Goal: Information Seeking & Learning: Compare options

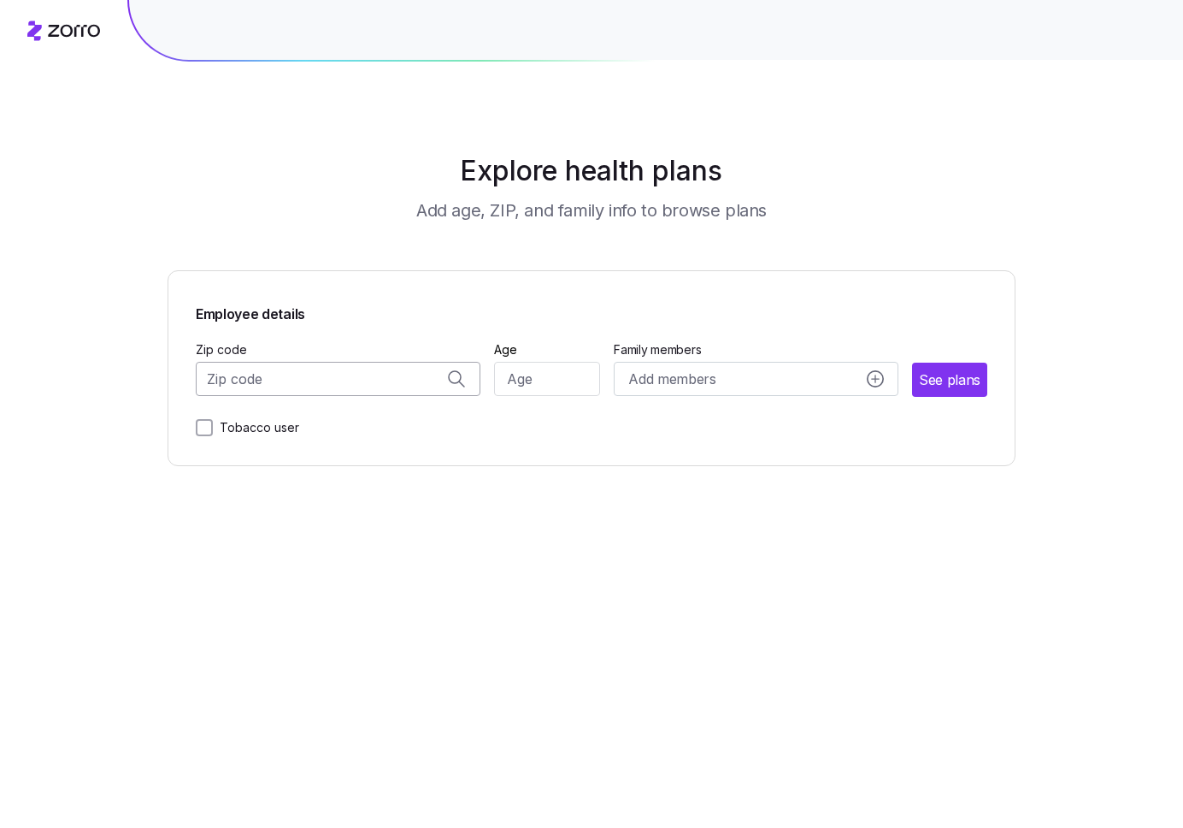
click at [292, 381] on input "Zip code" at bounding box center [338, 379] width 285 height 34
type input "31501"
type input "30"
click at [862, 378] on div "Add members" at bounding box center [757, 379] width 256 height 21
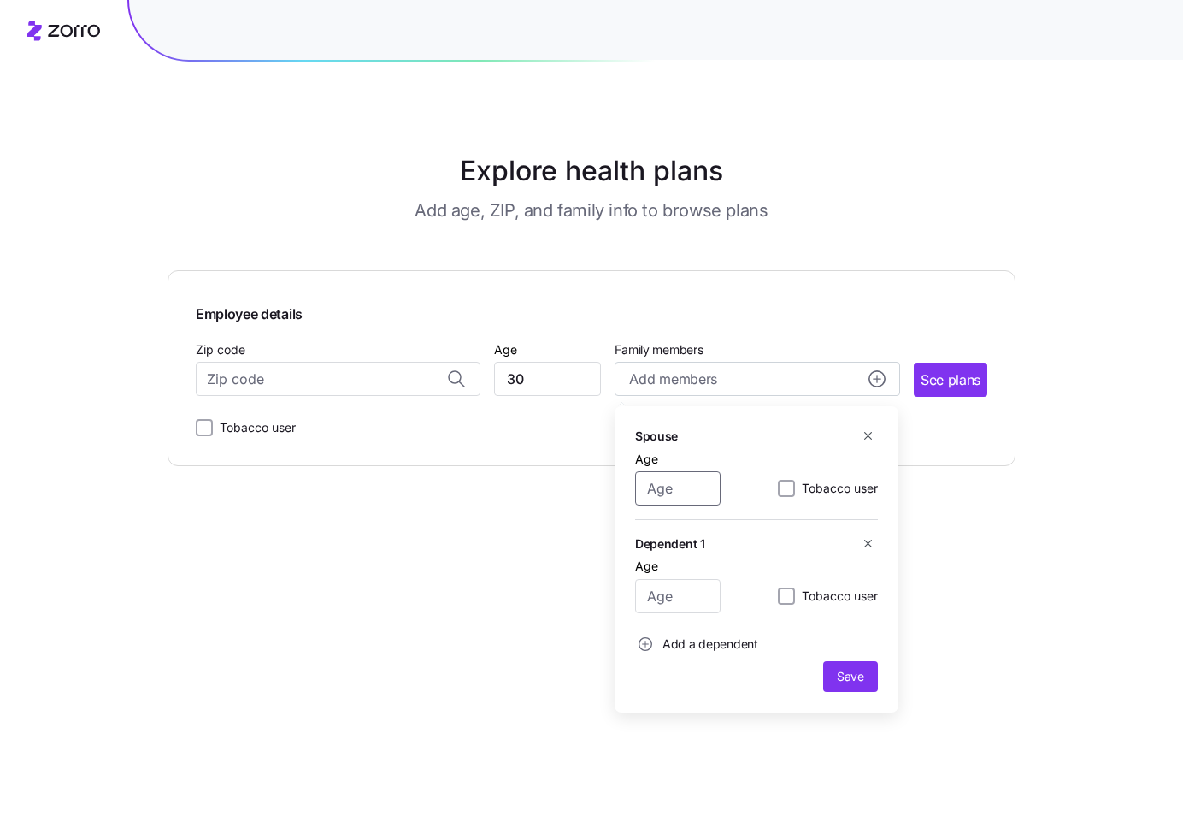
click at [691, 486] on input "Age" at bounding box center [678, 488] width 86 height 34
type input "36"
click at [867, 539] on icon "button" at bounding box center [868, 543] width 13 height 13
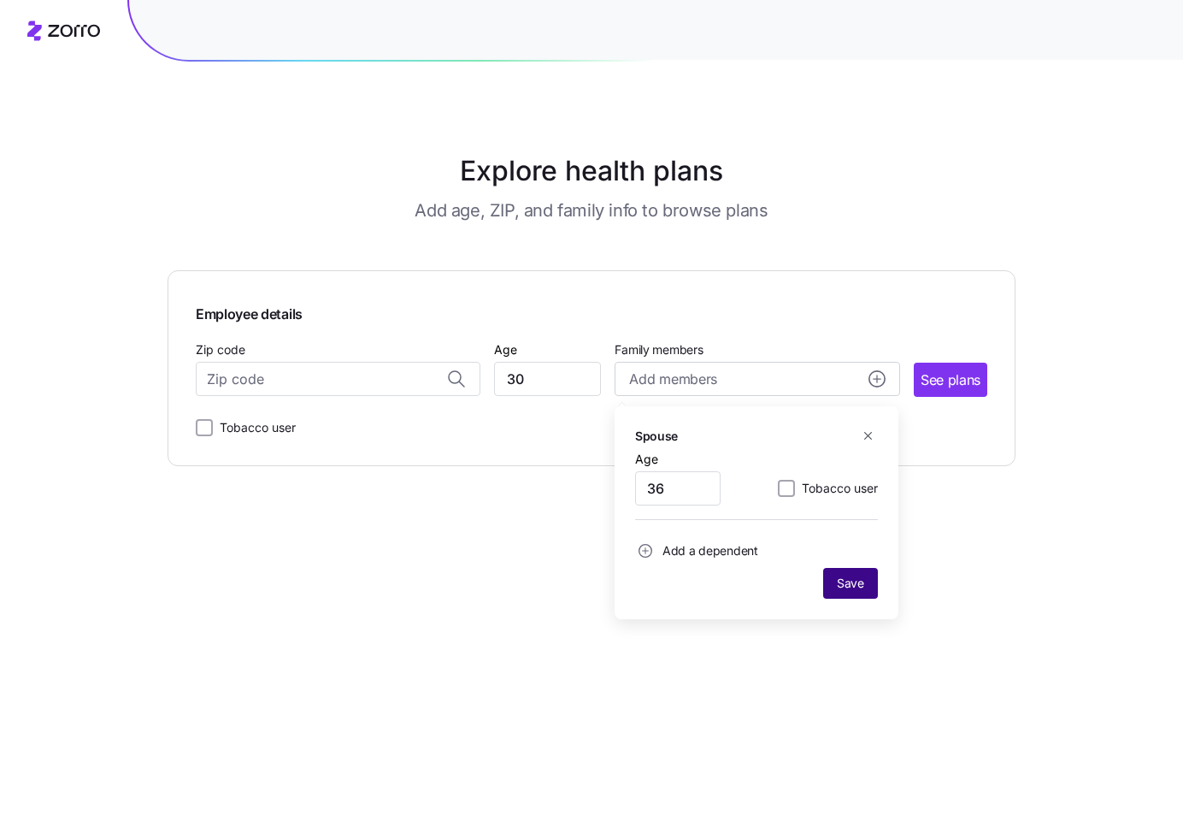
click at [853, 583] on span "Save" at bounding box center [850, 583] width 27 height 17
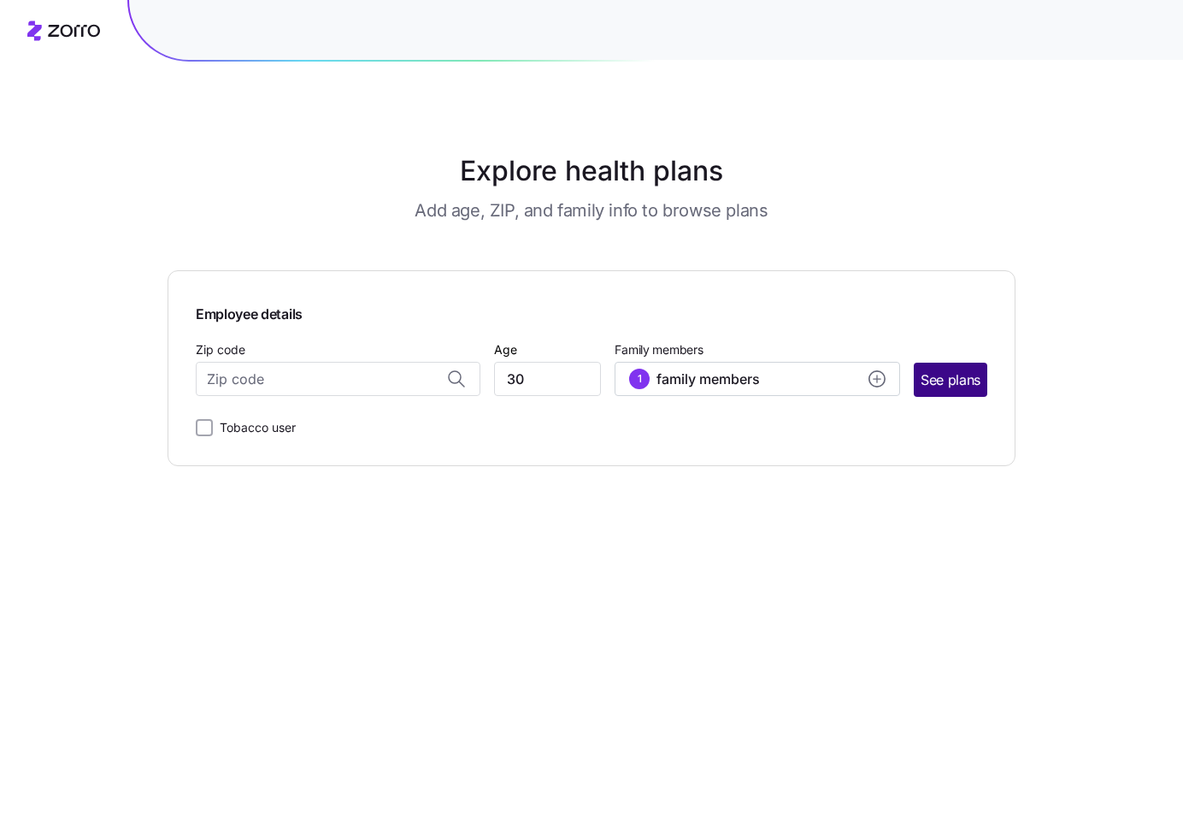
click at [956, 386] on span "See plans" at bounding box center [951, 379] width 60 height 21
click at [271, 374] on input "Zip code" at bounding box center [338, 379] width 285 height 34
drag, startPoint x: 292, startPoint y: 428, endPoint x: 599, endPoint y: 426, distance: 306.1
click at [293, 427] on span "[GEOGRAPHIC_DATA], [GEOGRAPHIC_DATA]" at bounding box center [334, 423] width 239 height 21
type input "[GEOGRAPHIC_DATA], [GEOGRAPHIC_DATA]"
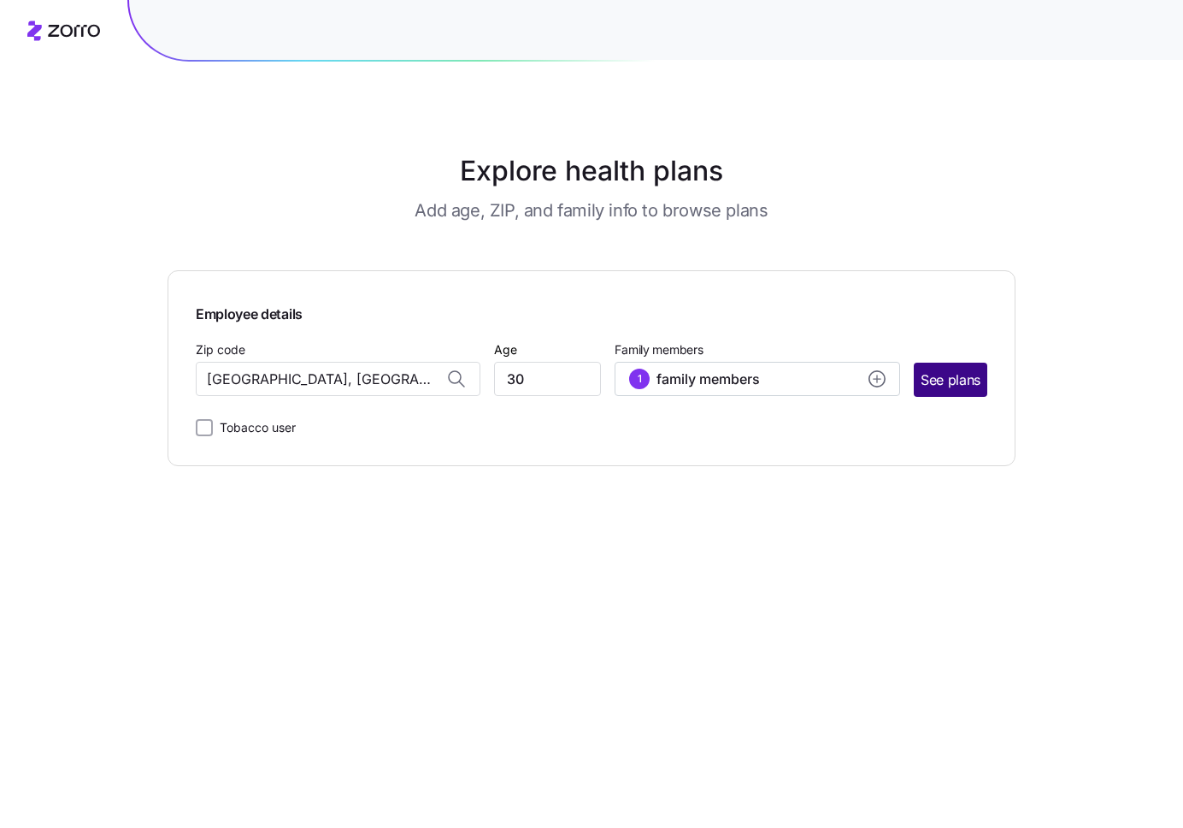
click at [961, 372] on span "See plans" at bounding box center [951, 379] width 60 height 21
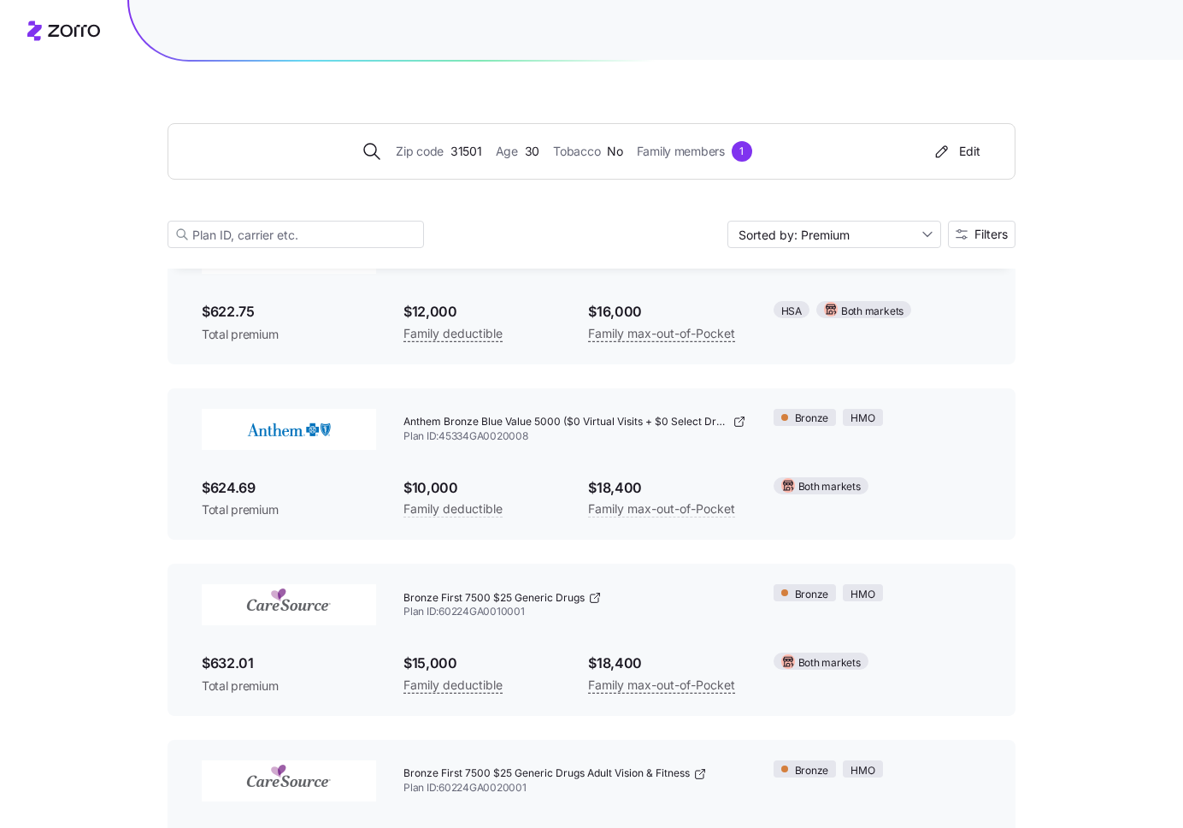
scroll to position [380, 0]
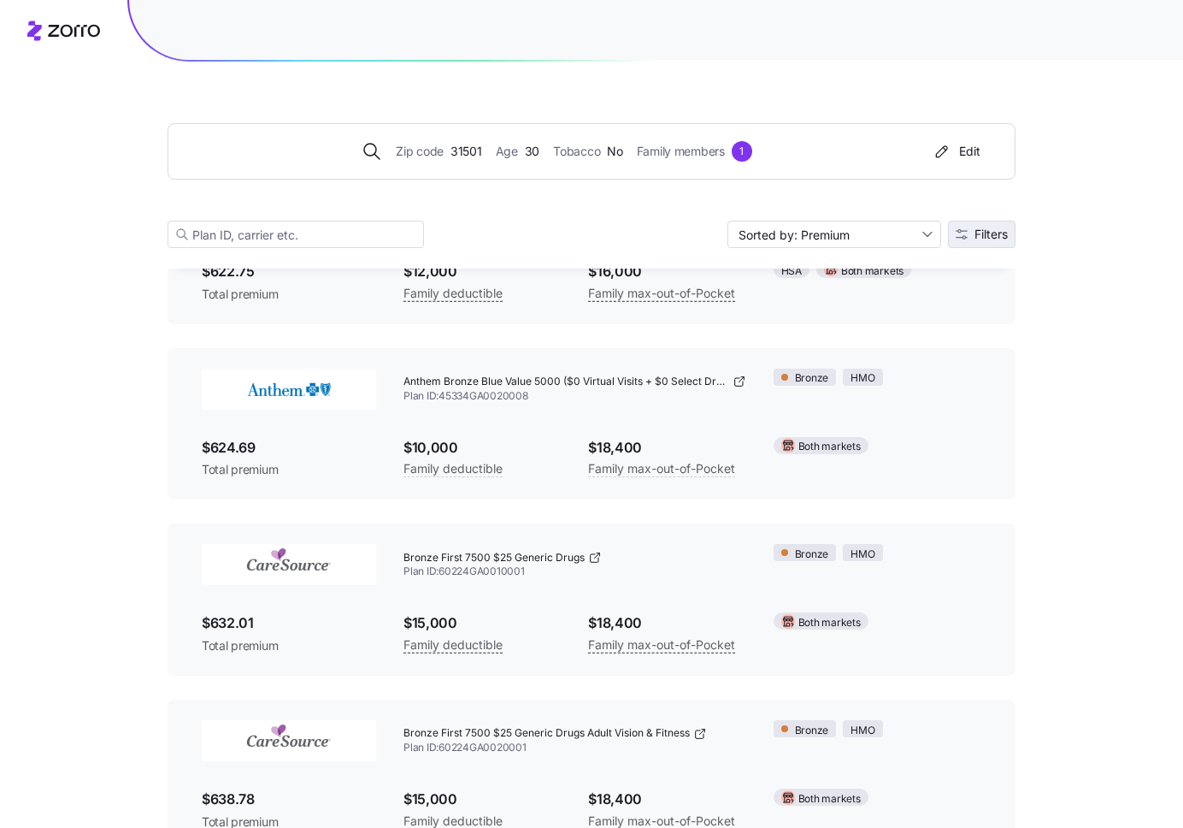
click at [970, 234] on span "Filters" at bounding box center [982, 234] width 52 height 12
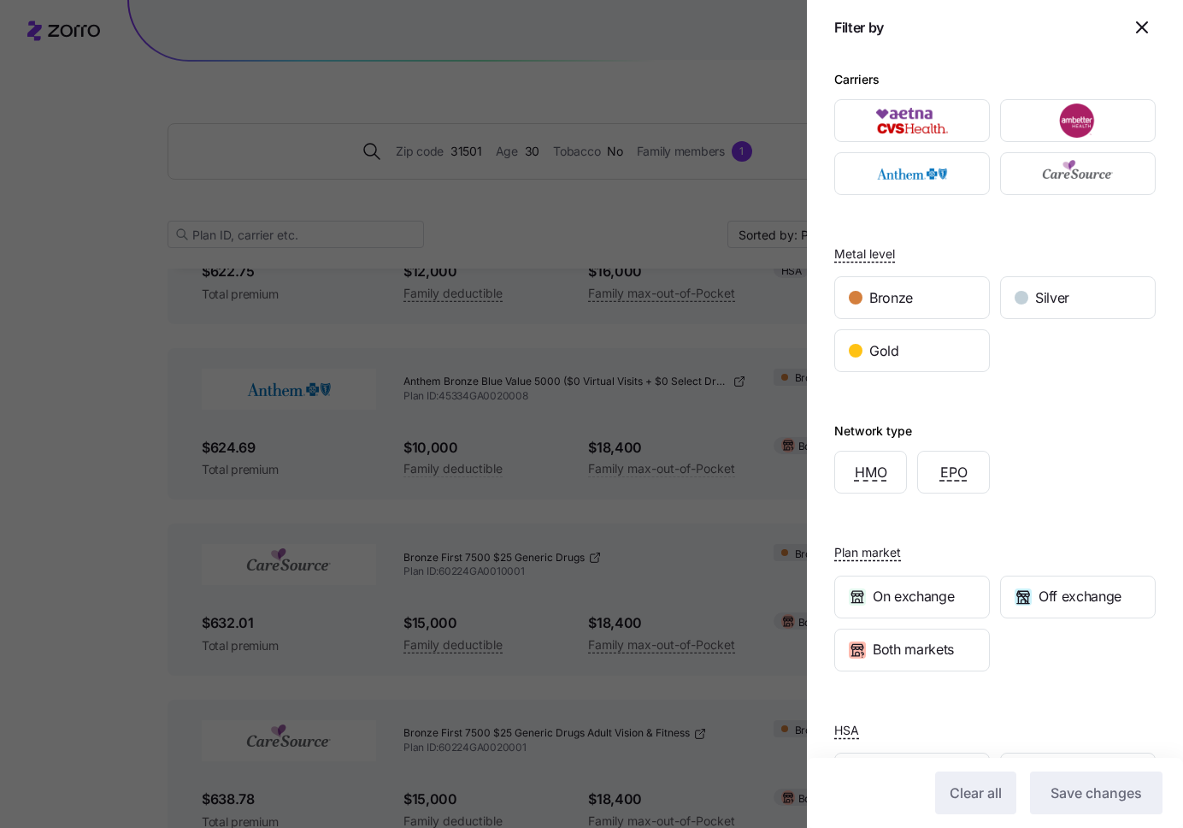
scroll to position [65, 0]
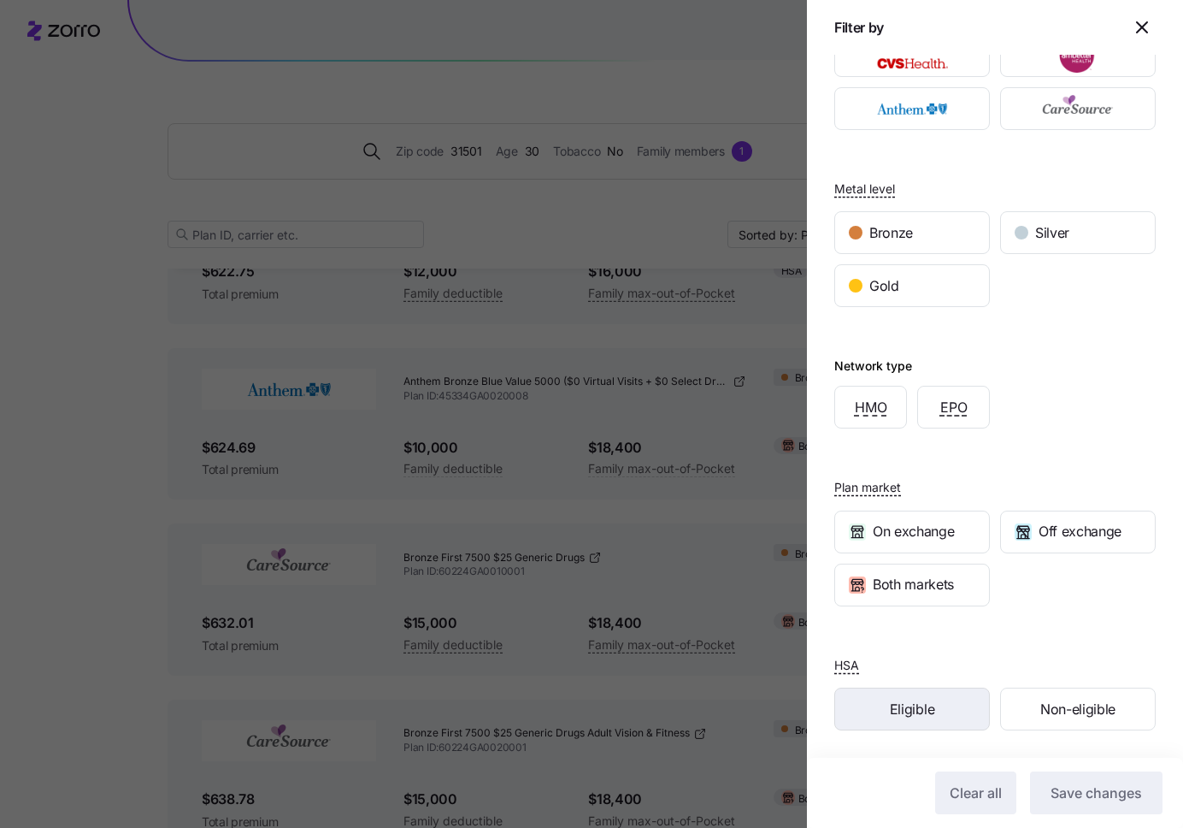
drag, startPoint x: 923, startPoint y: 701, endPoint x: 971, endPoint y: 718, distance: 51.7
click at [922, 700] on span "Eligible" at bounding box center [912, 709] width 44 height 21
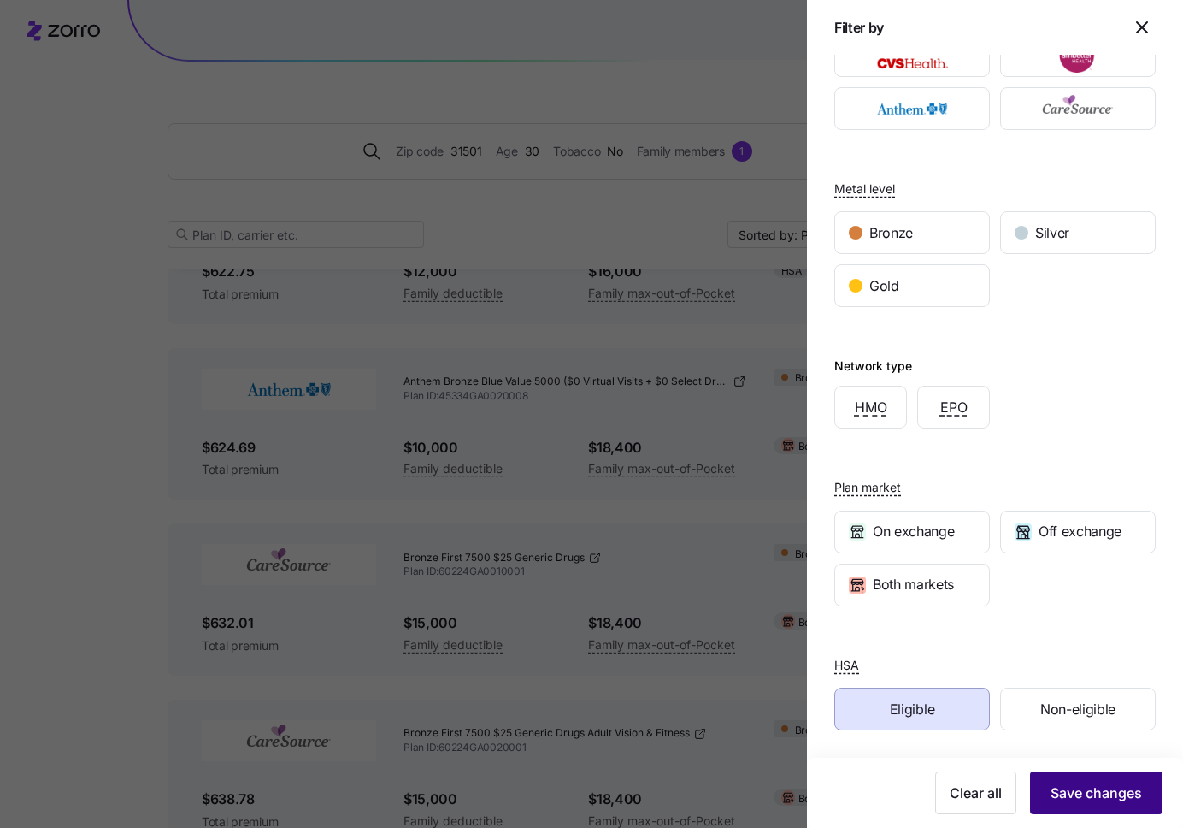
click at [1088, 789] on span "Save changes" at bounding box center [1096, 792] width 91 height 21
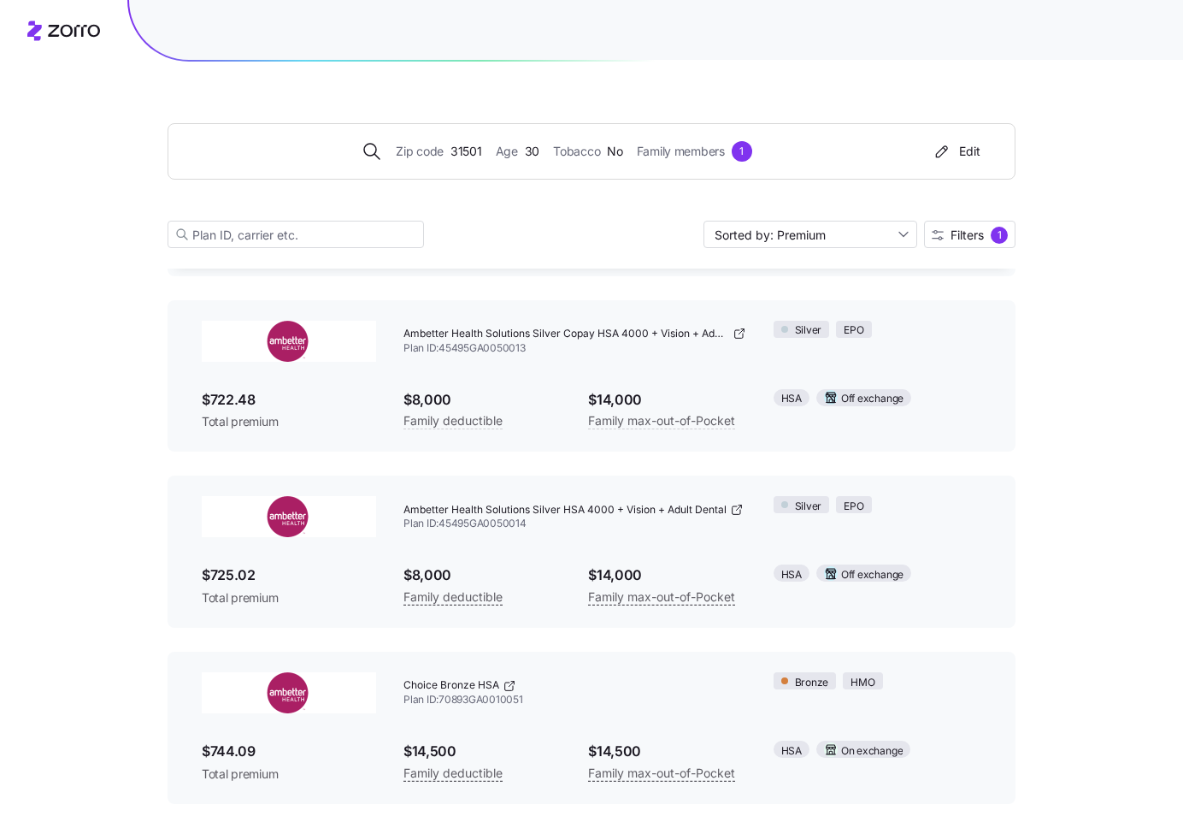
scroll to position [1311, 0]
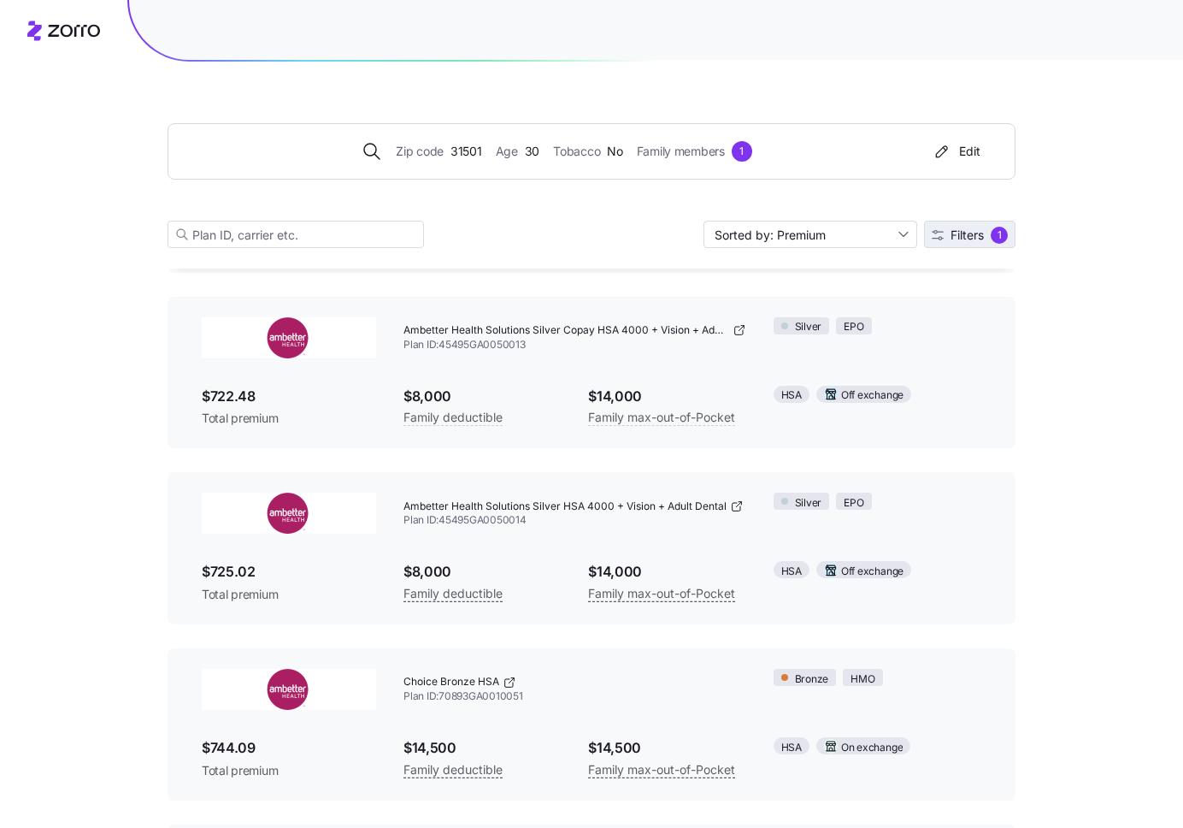
click at [982, 234] on span "Filters" at bounding box center [967, 235] width 33 height 12
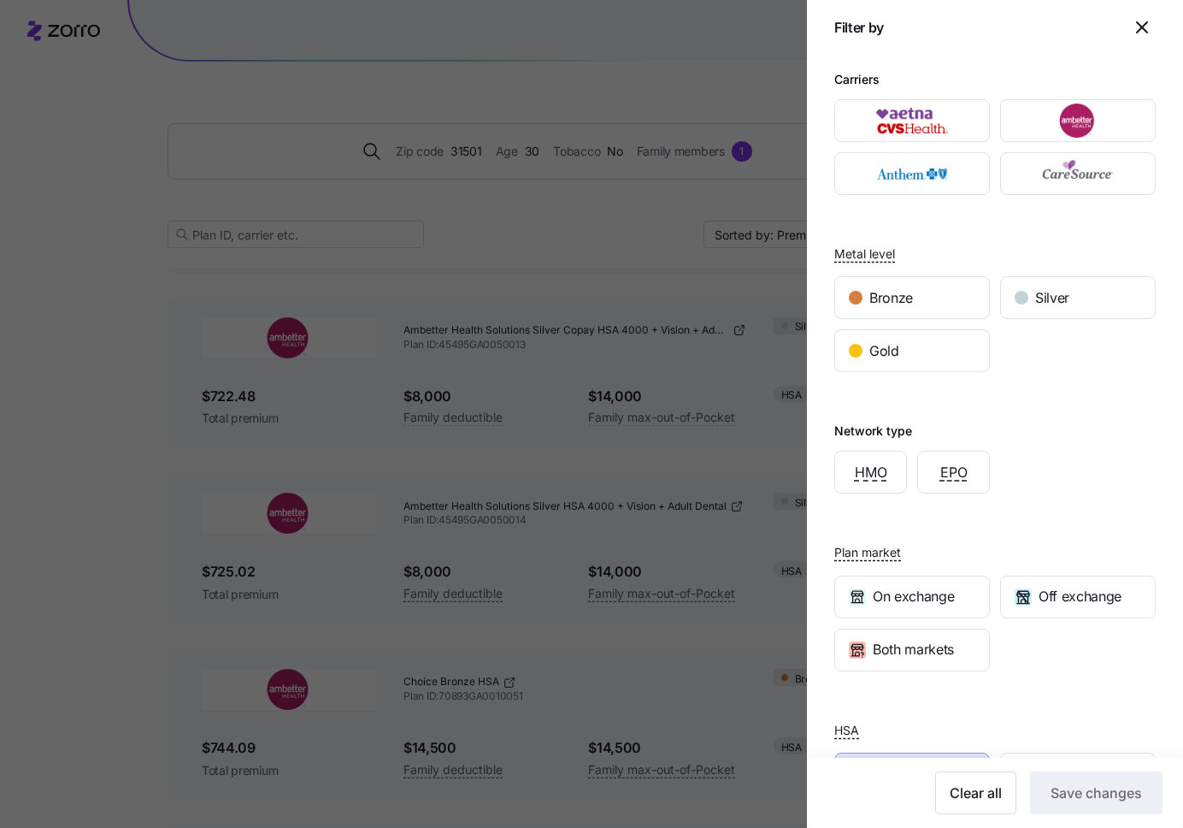
scroll to position [65, 0]
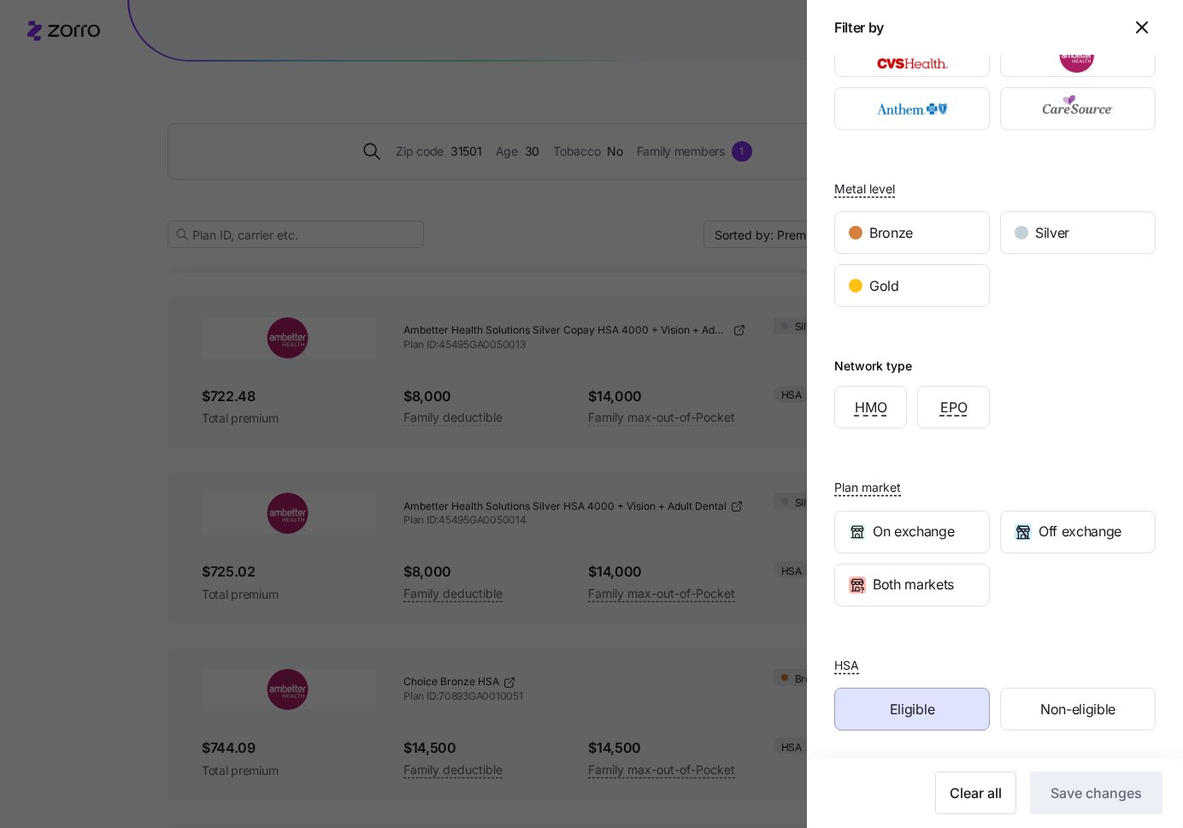
drag, startPoint x: 930, startPoint y: 698, endPoint x: 946, endPoint y: 700, distance: 15.6
click at [929, 699] on span "Eligible" at bounding box center [912, 709] width 44 height 21
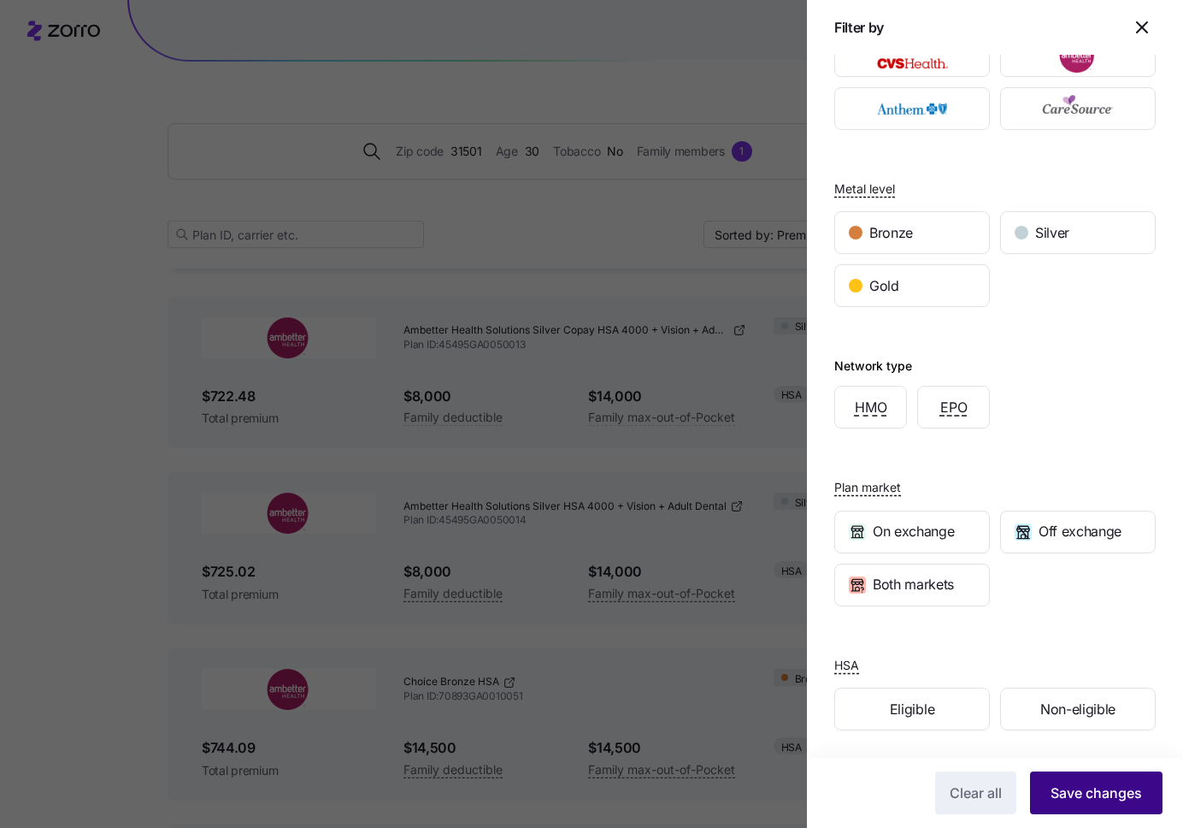
click at [1099, 794] on span "Save changes" at bounding box center [1096, 792] width 91 height 21
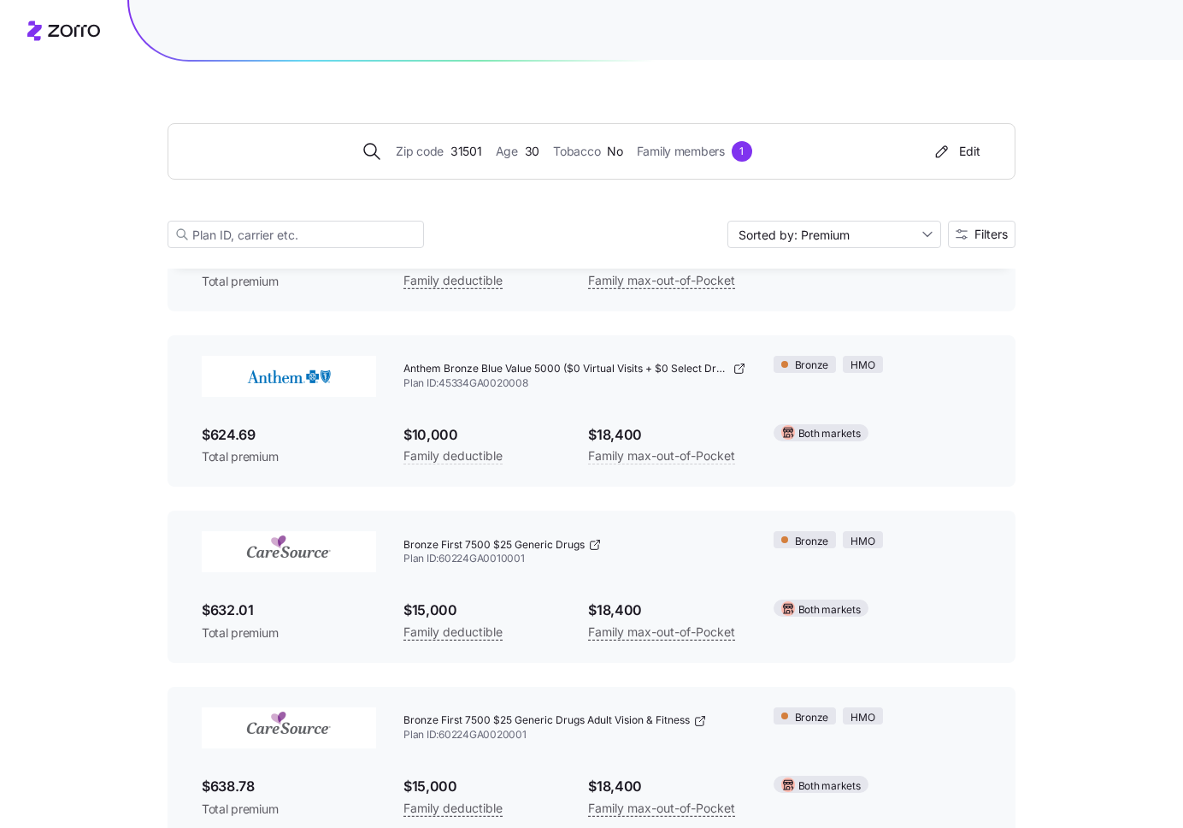
scroll to position [0, 0]
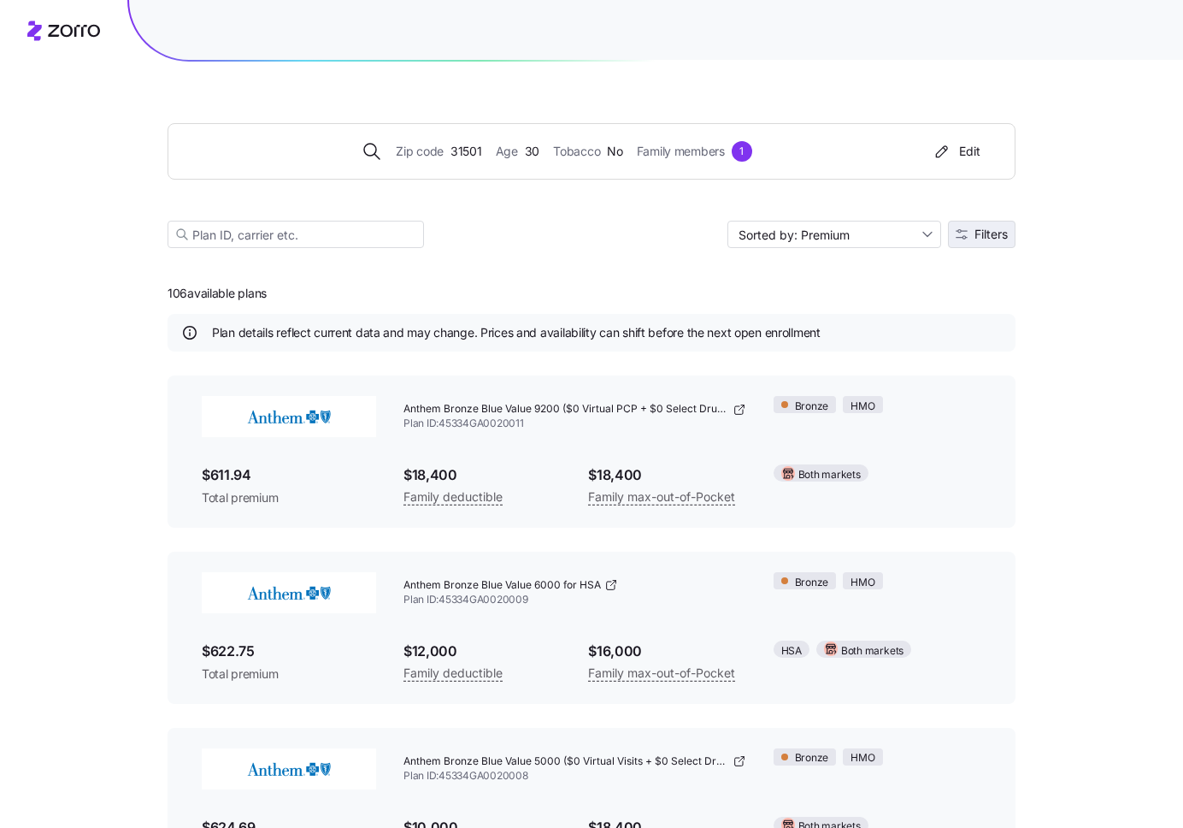
click at [966, 237] on icon "button" at bounding box center [962, 234] width 12 height 12
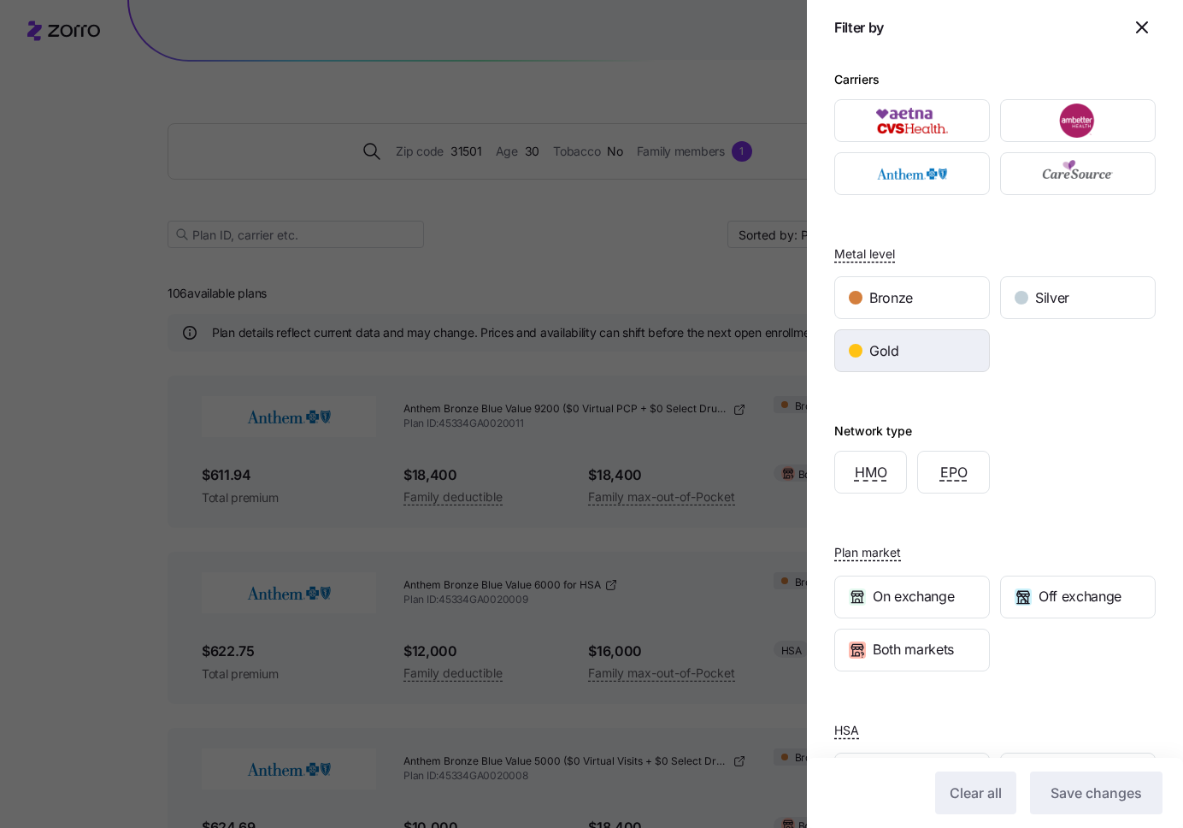
click at [927, 338] on div "Gold" at bounding box center [912, 350] width 154 height 41
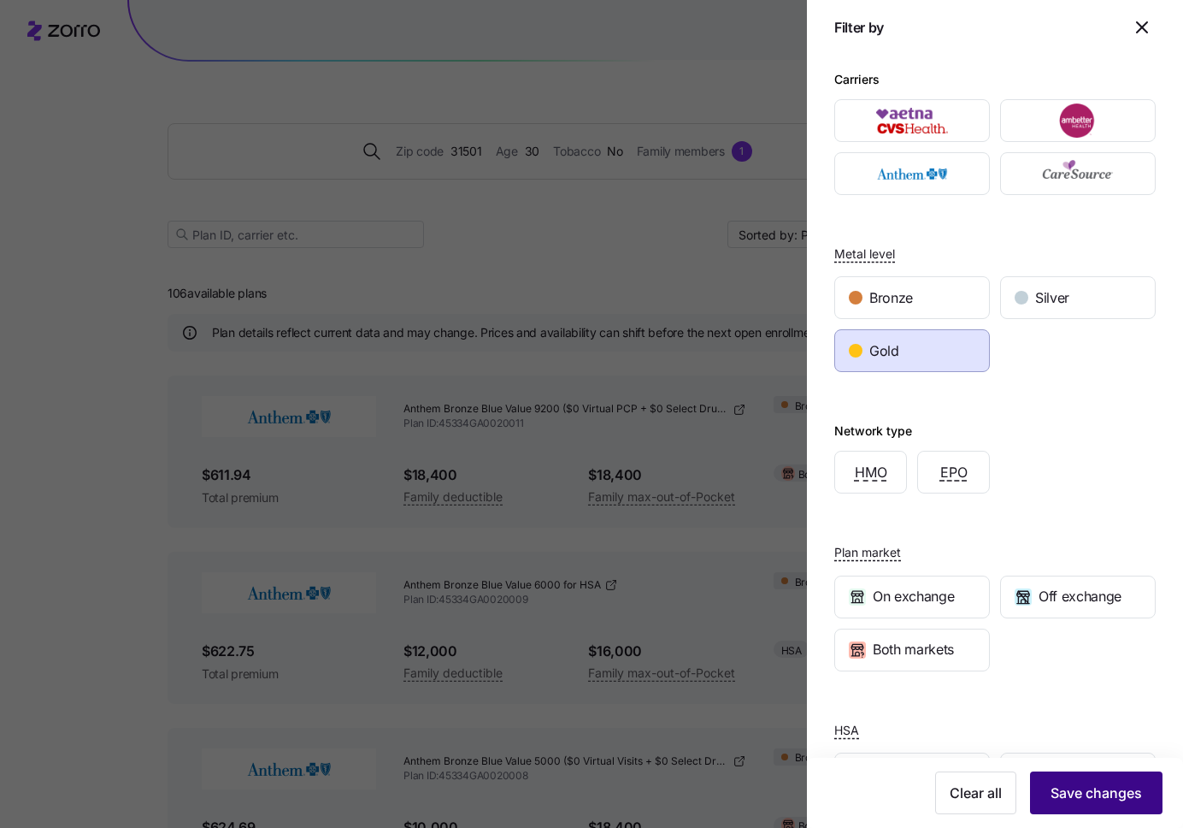
click at [1090, 799] on span "Save changes" at bounding box center [1096, 792] width 91 height 21
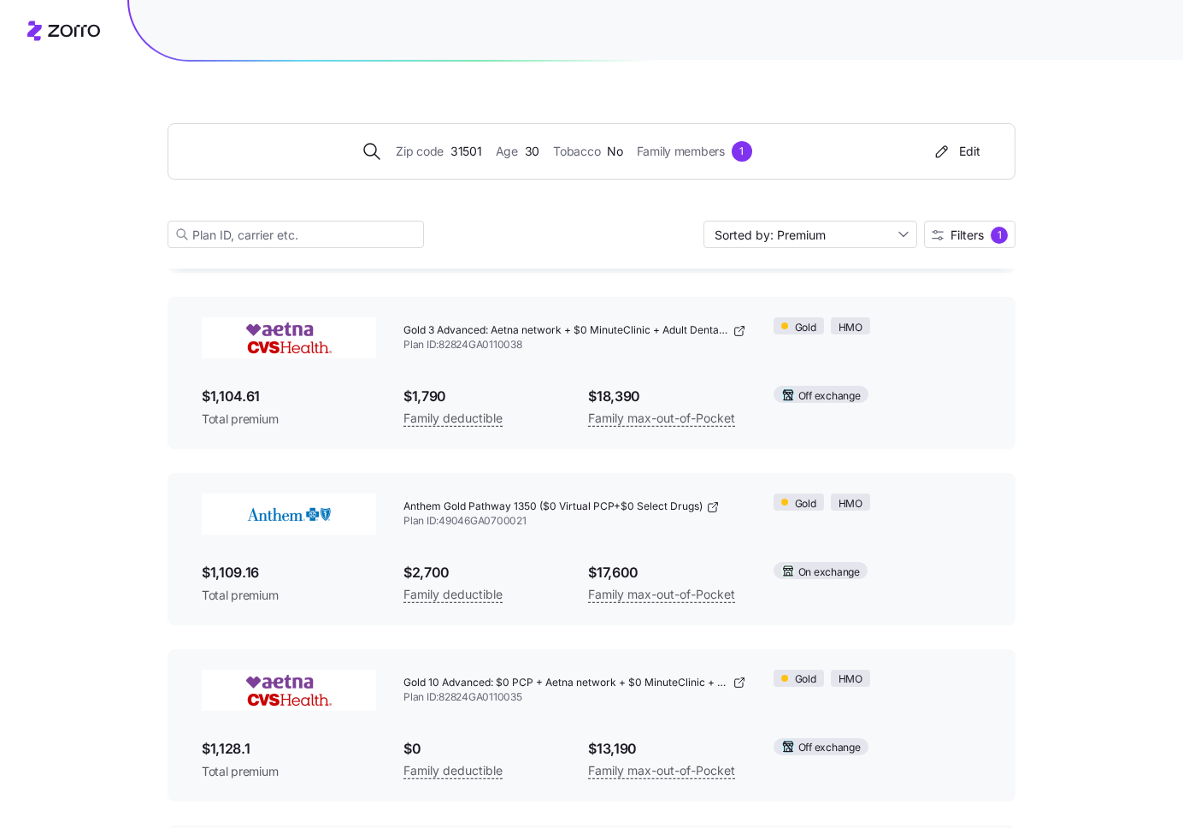
scroll to position [5354, 0]
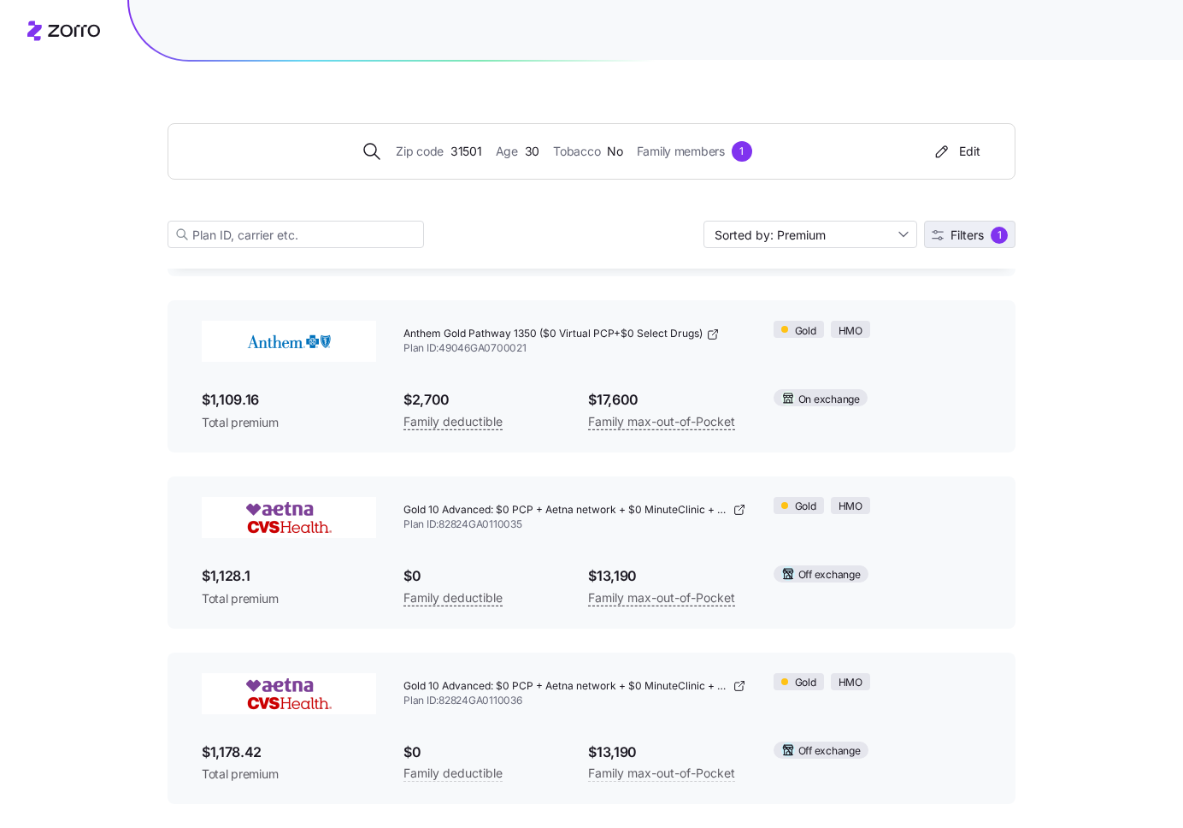
click at [972, 239] on span "Filters" at bounding box center [967, 235] width 33 height 12
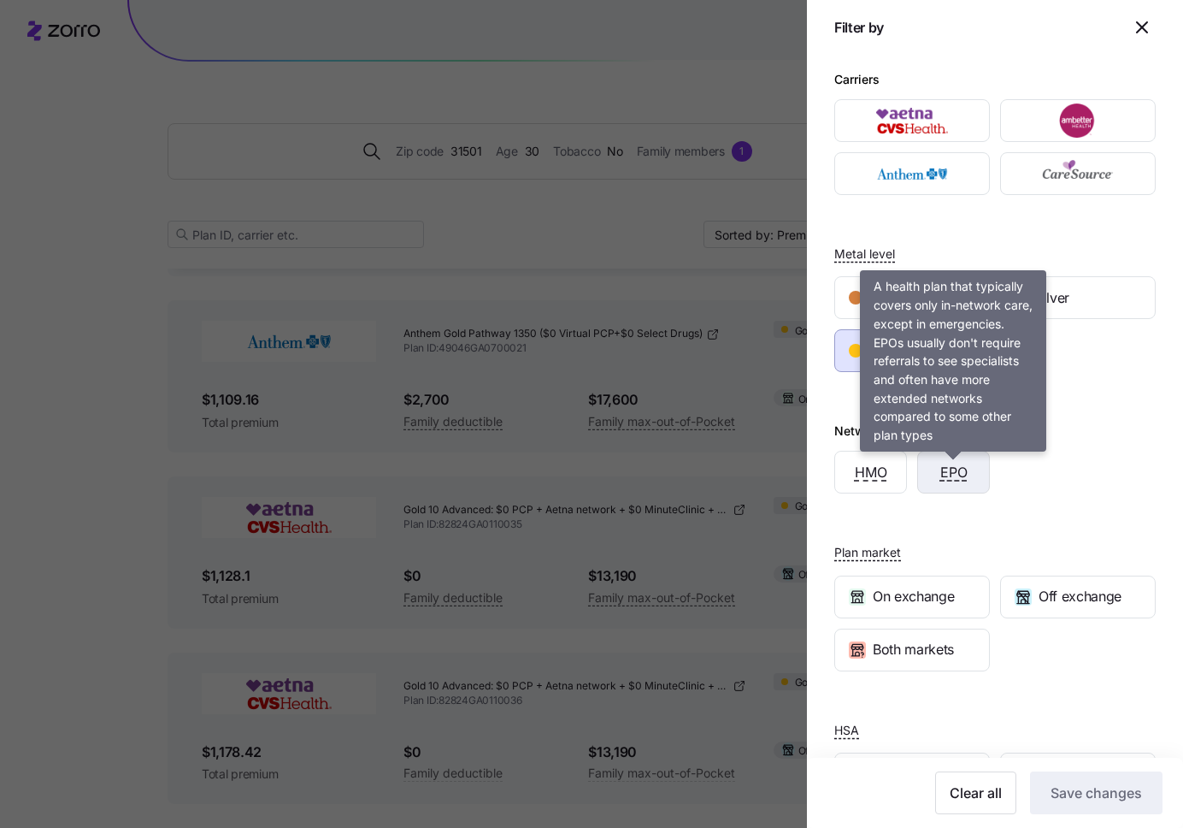
click at [965, 465] on span "EPO" at bounding box center [954, 472] width 27 height 21
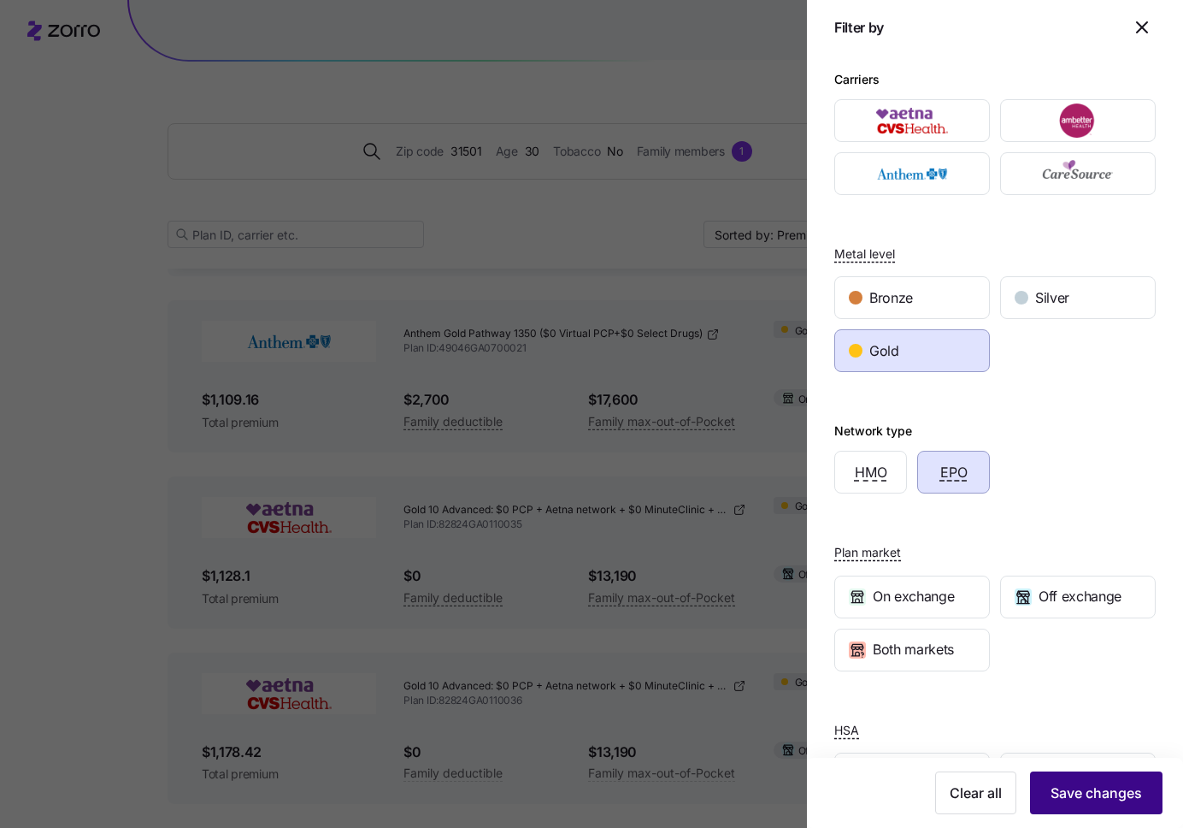
click at [1100, 782] on span "Save changes" at bounding box center [1096, 792] width 91 height 21
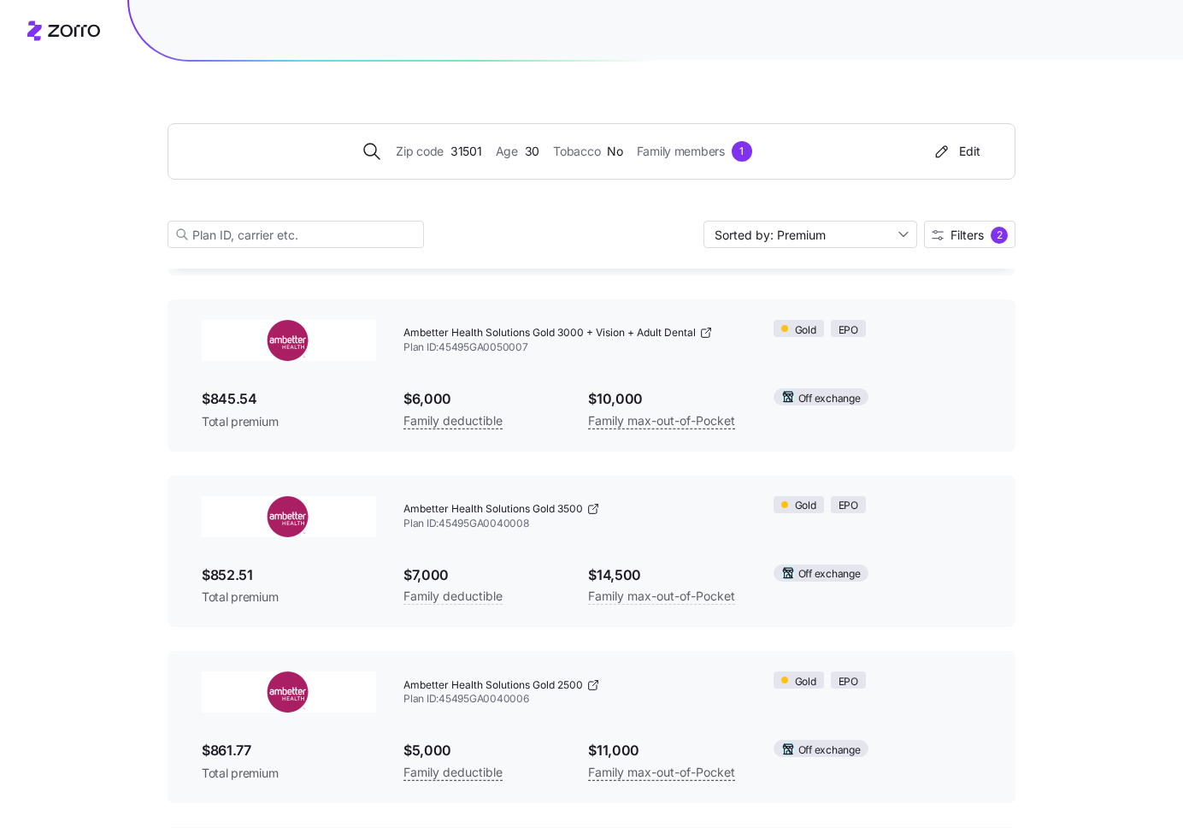
scroll to position [256, 0]
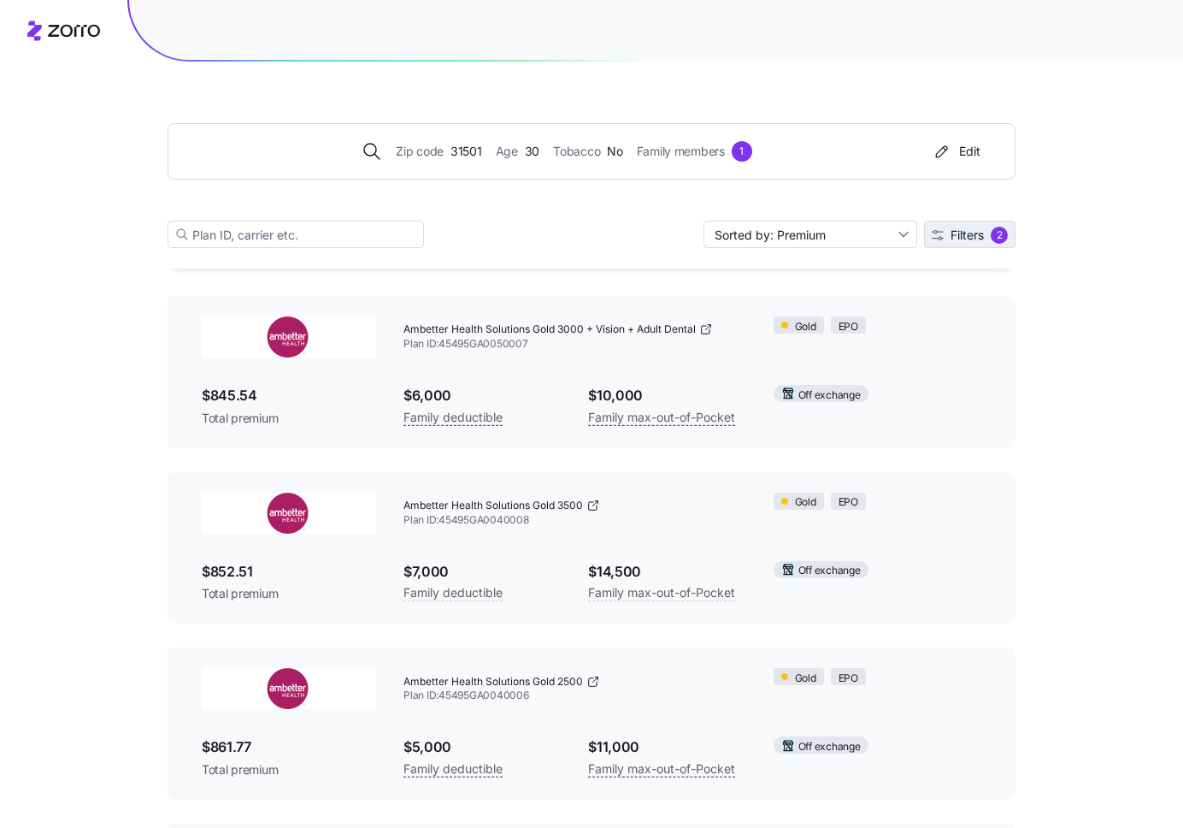
click at [975, 238] on span "Filters" at bounding box center [967, 235] width 33 height 12
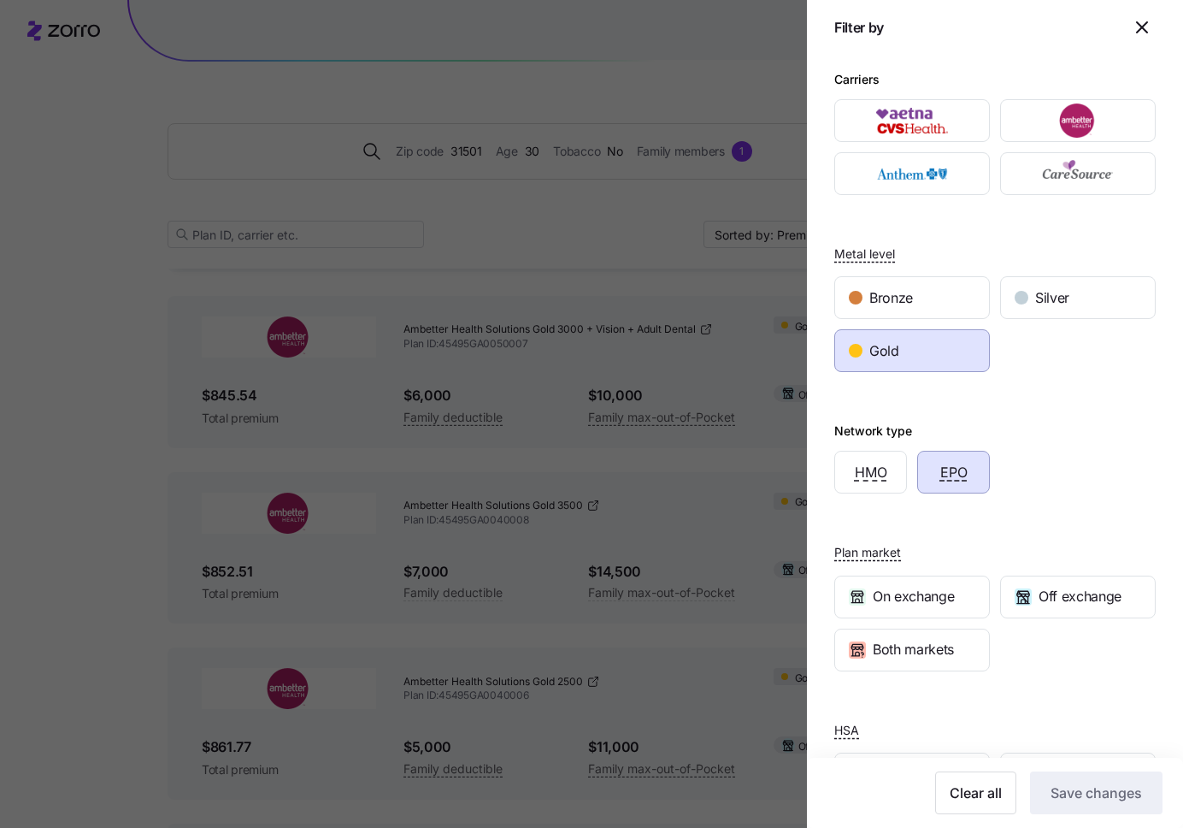
click at [942, 351] on div "Gold" at bounding box center [912, 350] width 154 height 41
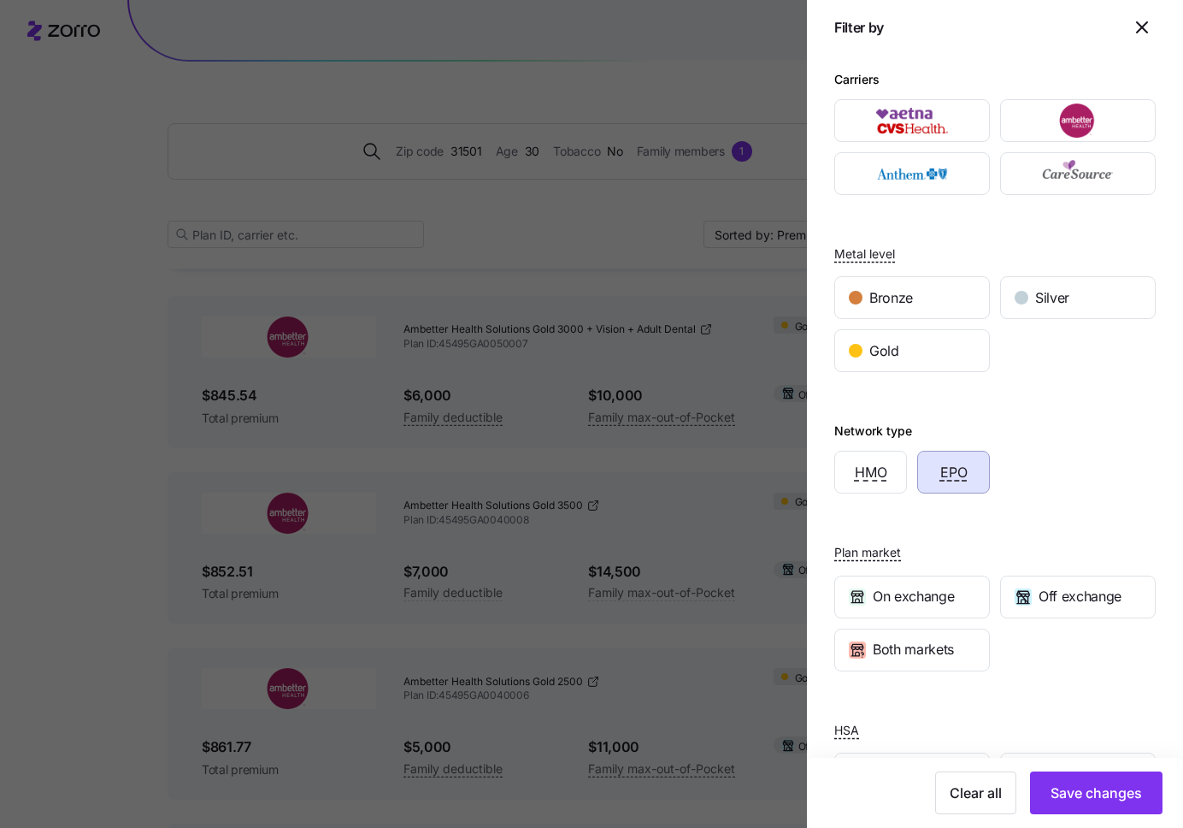
scroll to position [65, 0]
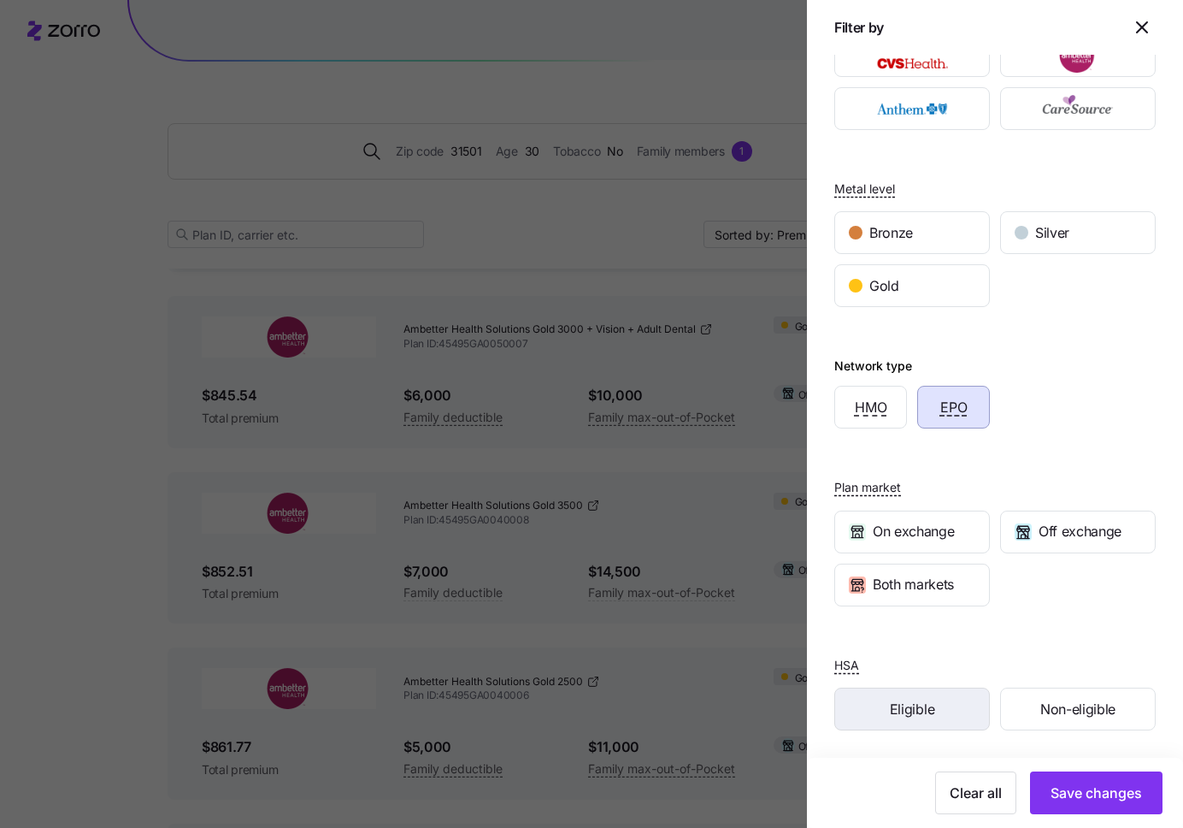
click at [941, 699] on div "Eligible" at bounding box center [912, 708] width 154 height 41
click at [1097, 792] on span "Save changes" at bounding box center [1096, 792] width 91 height 21
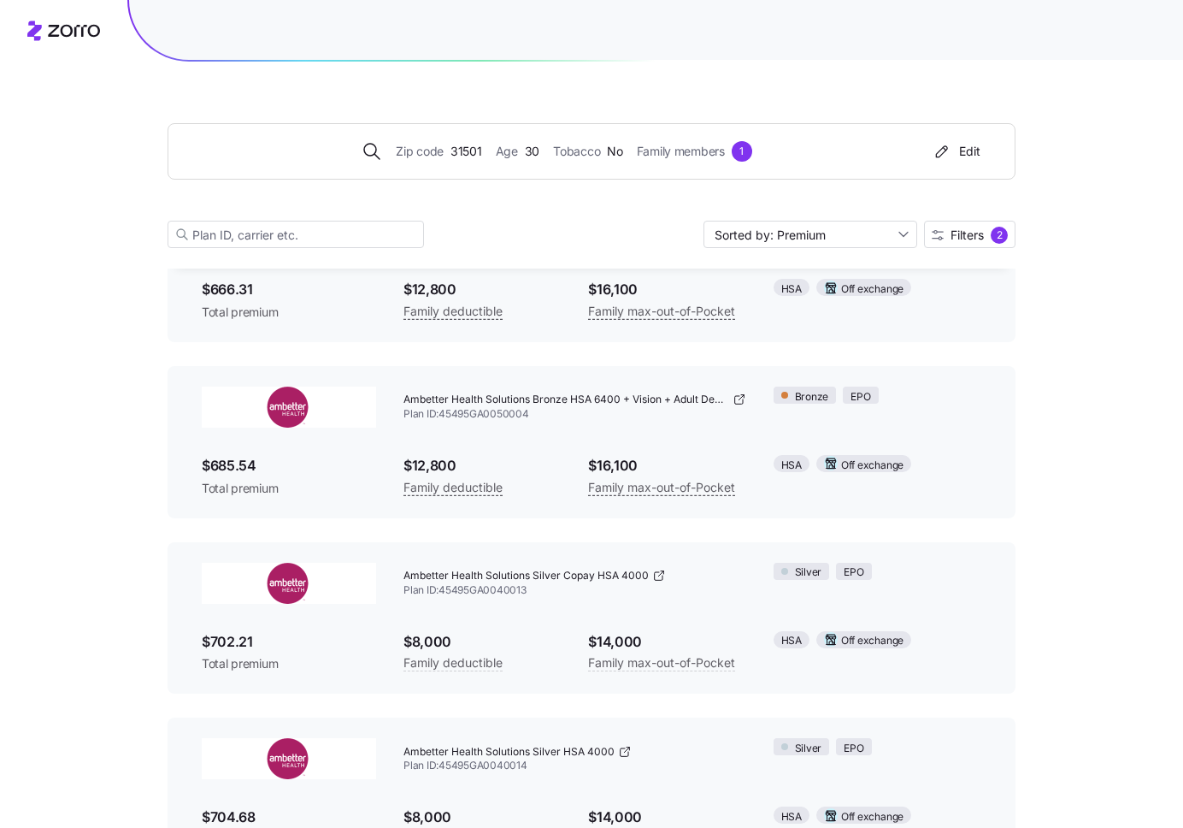
scroll to position [218, 0]
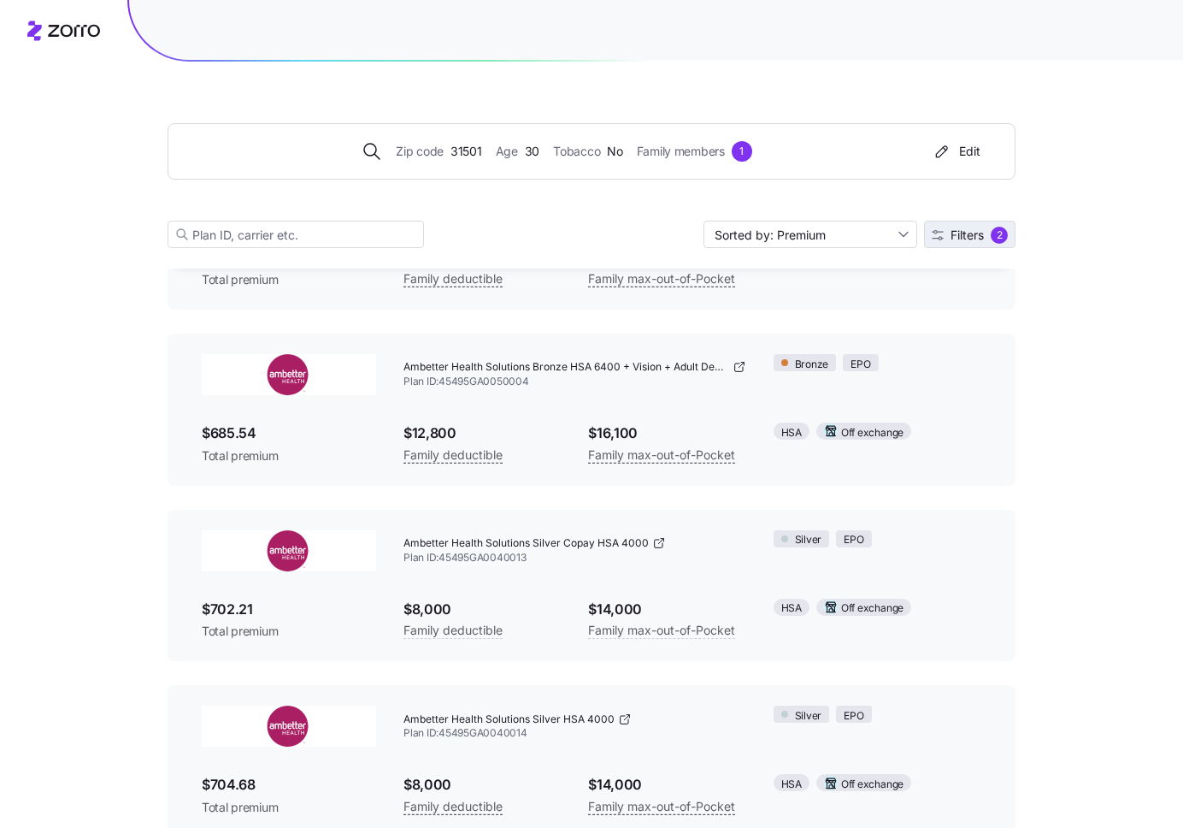
click at [972, 226] on button "Filters 2" at bounding box center [969, 234] width 91 height 27
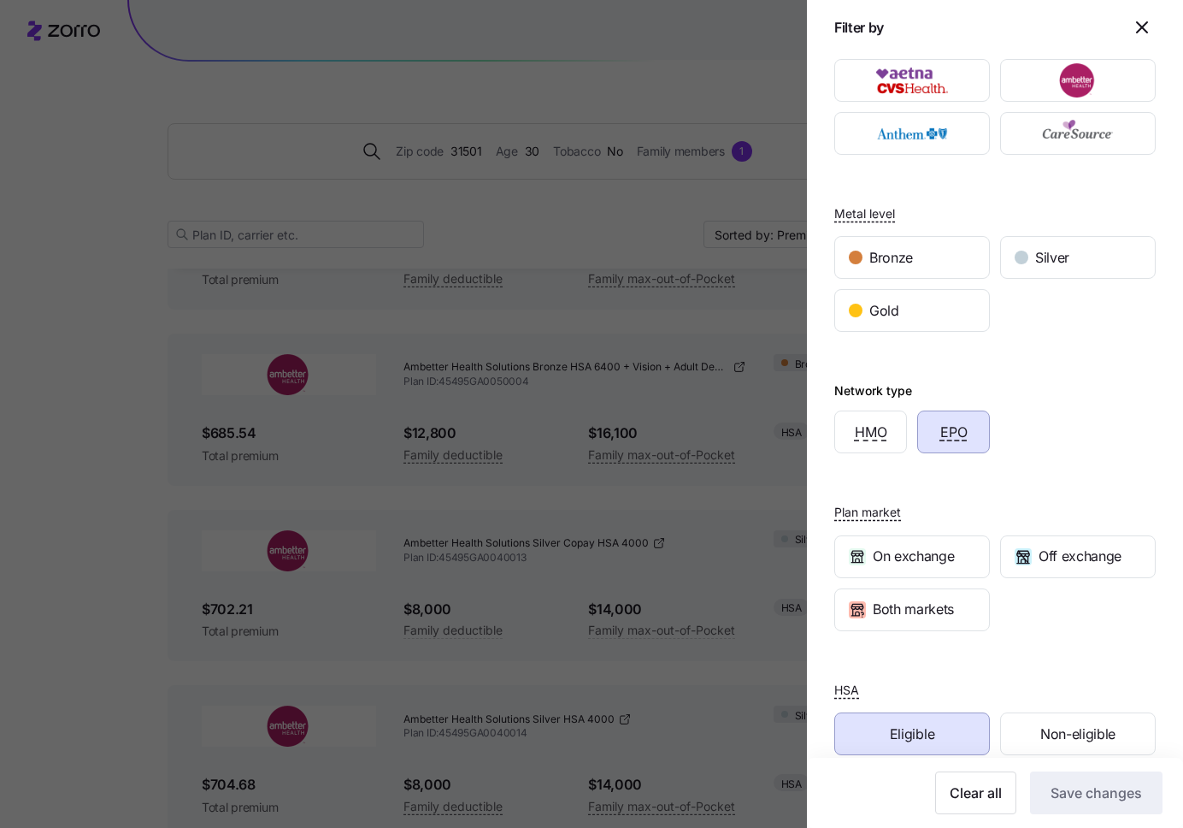
scroll to position [65, 0]
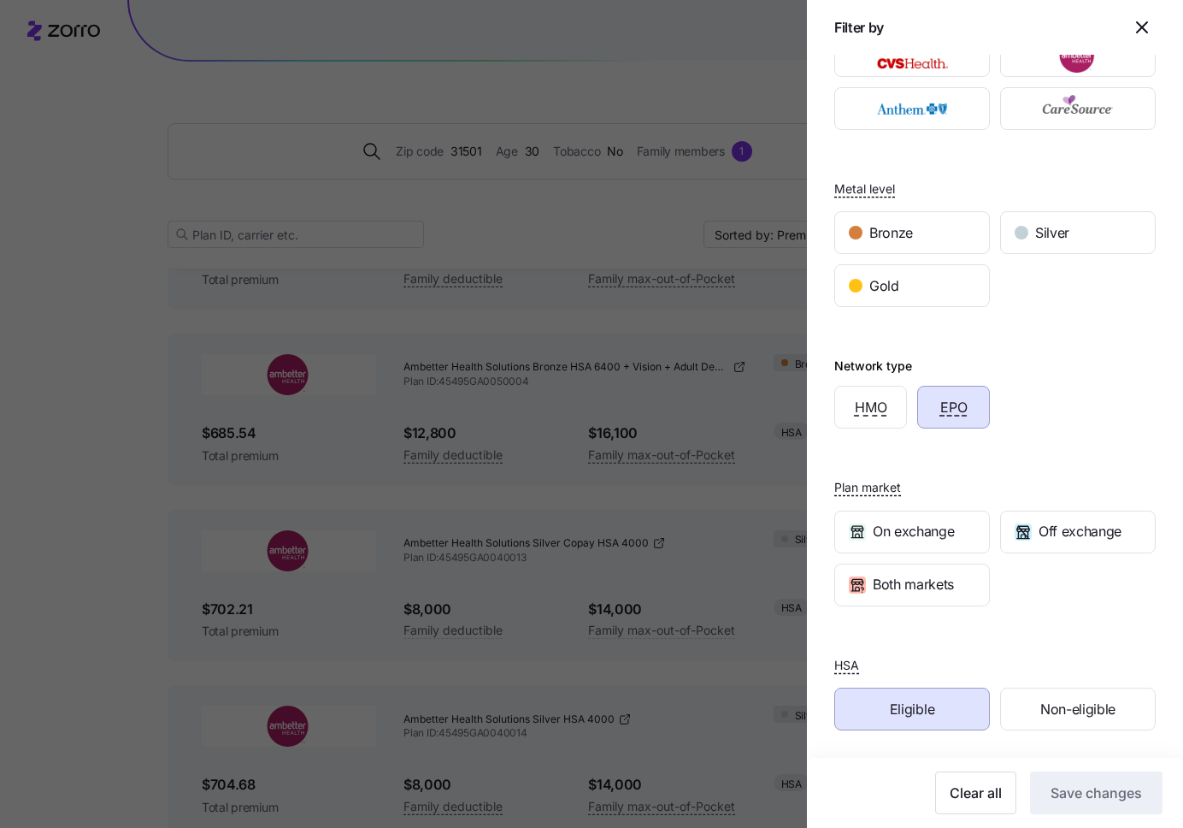
drag, startPoint x: 942, startPoint y: 713, endPoint x: 951, endPoint y: 702, distance: 14.0
click at [945, 710] on div "Eligible" at bounding box center [912, 708] width 154 height 41
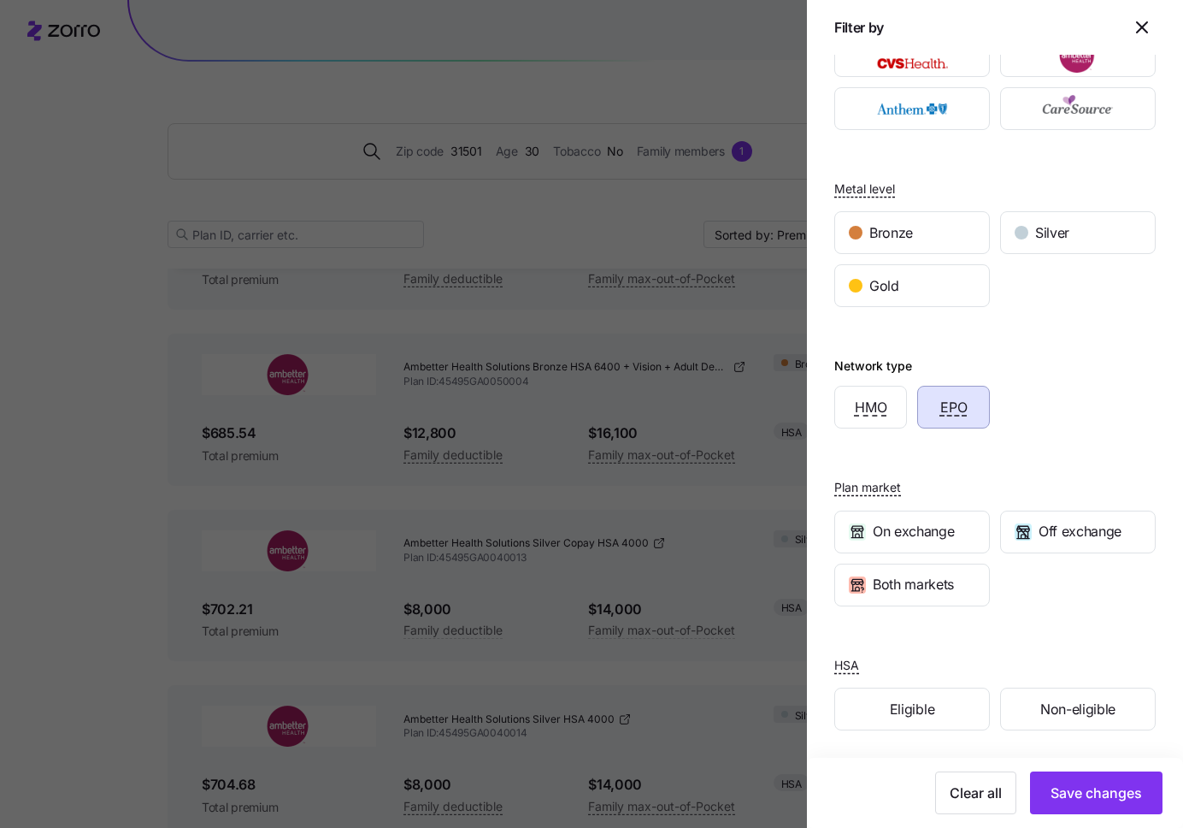
drag, startPoint x: 917, startPoint y: 276, endPoint x: 991, endPoint y: 321, distance: 85.9
click at [918, 276] on div "Gold" at bounding box center [912, 285] width 154 height 41
drag, startPoint x: 1053, startPoint y: 809, endPoint x: 959, endPoint y: 733, distance: 121.7
click at [1053, 810] on button "Save changes" at bounding box center [1096, 792] width 133 height 43
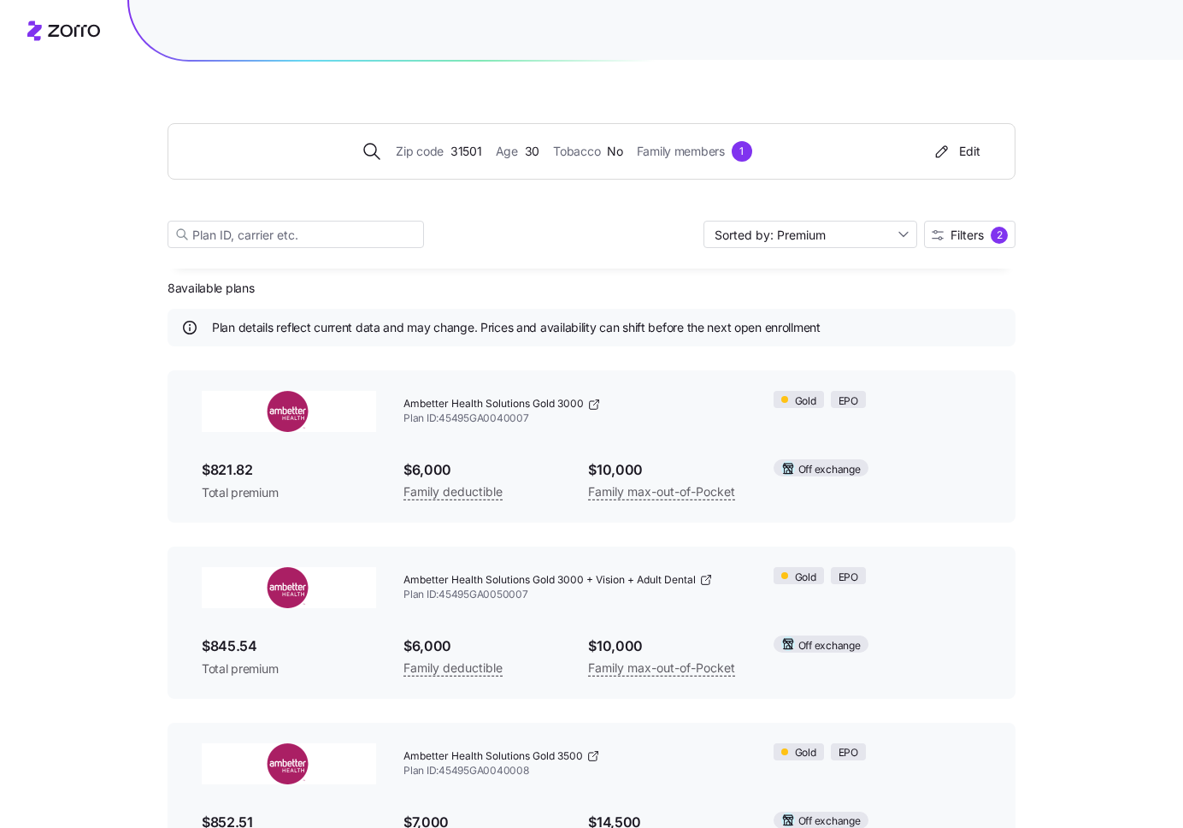
scroll to position [0, 0]
